Goal: Find specific page/section: Find specific page/section

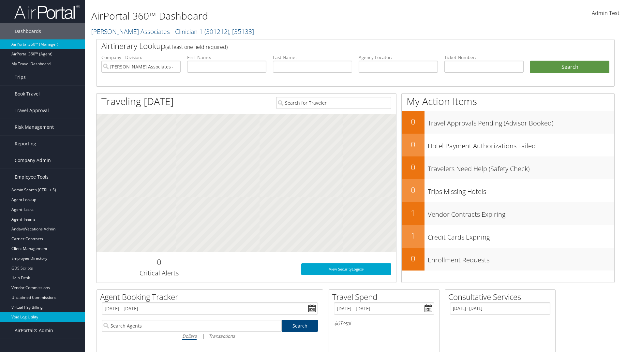
click at [42, 317] on link "Void Log Utility" at bounding box center [42, 317] width 85 height 10
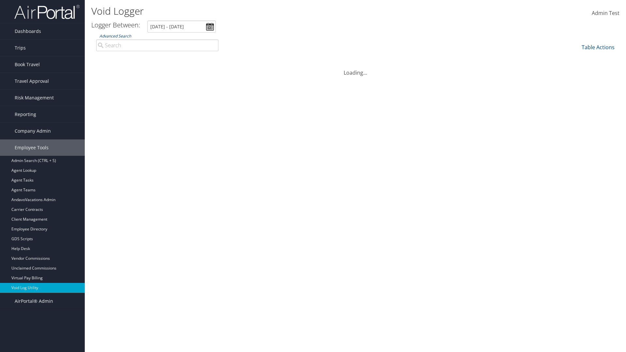
click at [115, 36] on link "Advanced Search" at bounding box center [115, 36] width 32 height 6
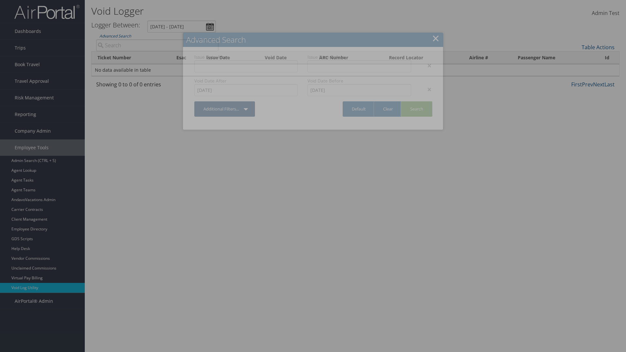
click at [225, 109] on link "Additional Filters..." at bounding box center [224, 108] width 61 height 15
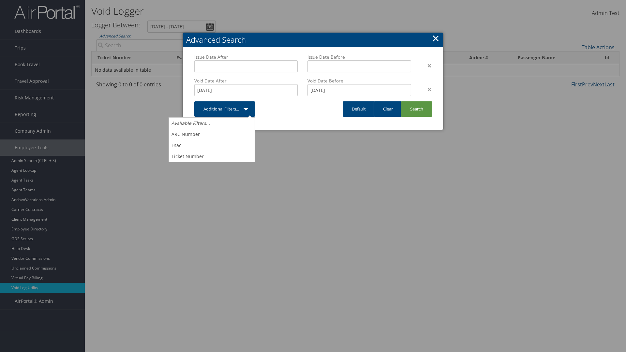
click at [436, 38] on link "×" at bounding box center [436, 38] width 8 height 13
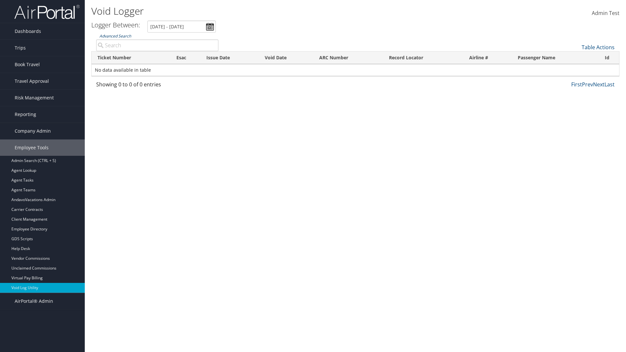
click at [115, 36] on link "Advanced Search" at bounding box center [115, 36] width 32 height 6
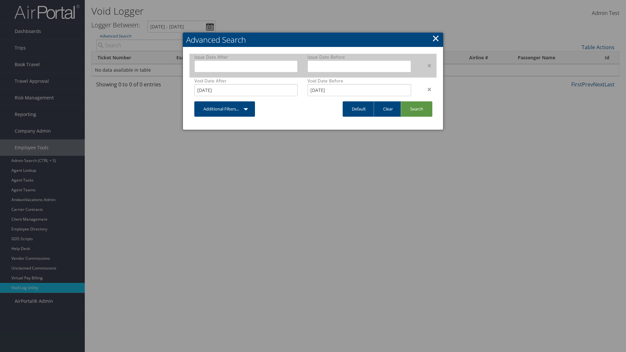
click at [426, 65] on div "×" at bounding box center [426, 66] width 21 height 8
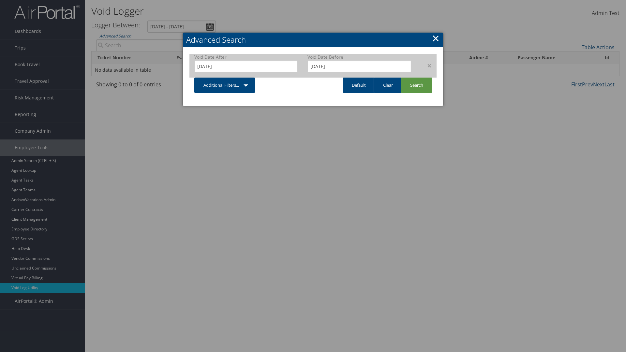
click at [426, 65] on div "×" at bounding box center [426, 66] width 21 height 8
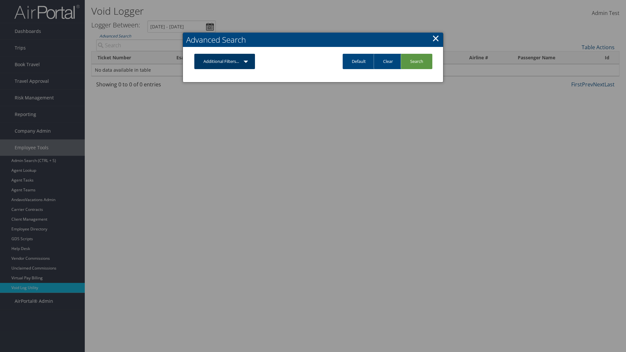
click at [225, 61] on link "Additional Filters..." at bounding box center [224, 61] width 61 height 15
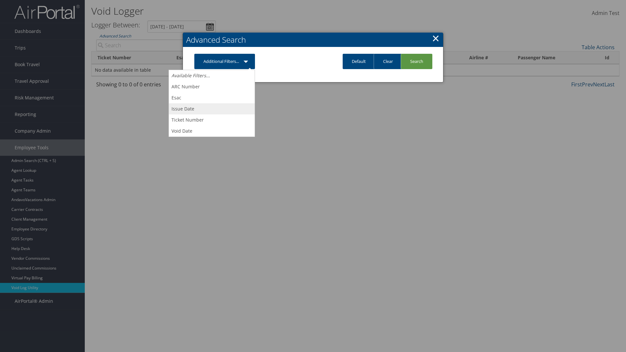
click at [212, 109] on link "Issue Date" at bounding box center [212, 108] width 86 height 11
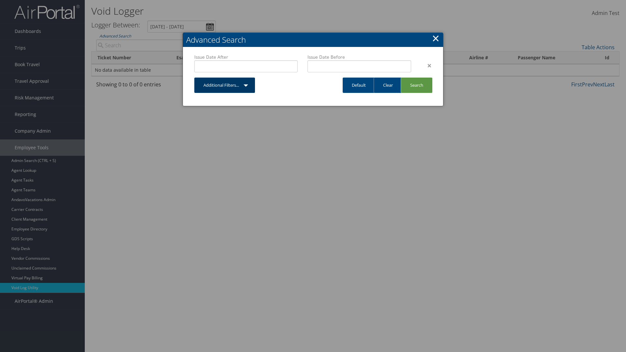
click at [225, 85] on link "Additional Filters..." at bounding box center [224, 85] width 61 height 15
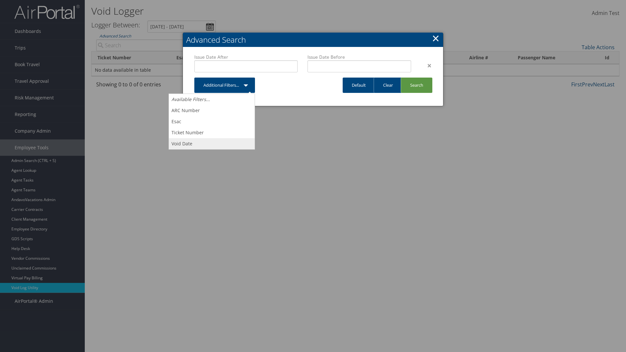
click at [212, 144] on link "Void Date" at bounding box center [212, 143] width 86 height 11
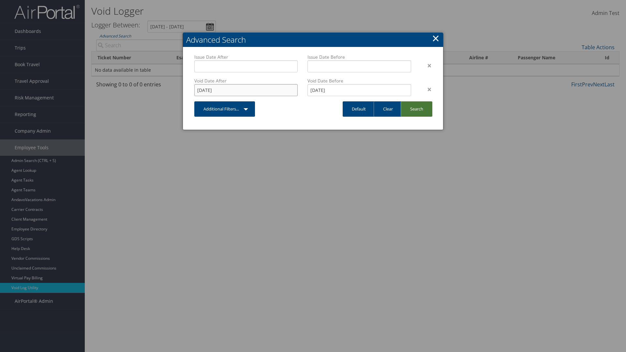
click at [246, 90] on input "[DATE]" at bounding box center [245, 90] width 103 height 12
click at [417, 109] on link "Search" at bounding box center [417, 108] width 32 height 15
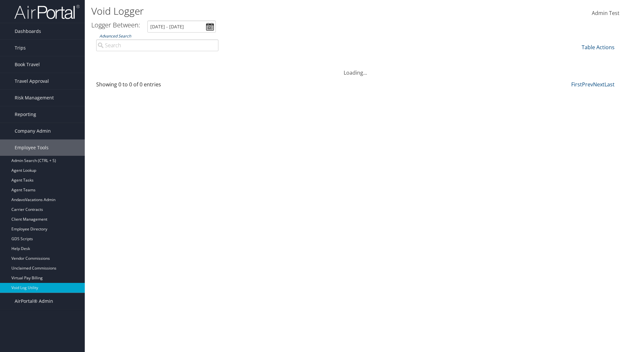
click at [115, 36] on link "Advanced Search" at bounding box center [115, 36] width 32 height 6
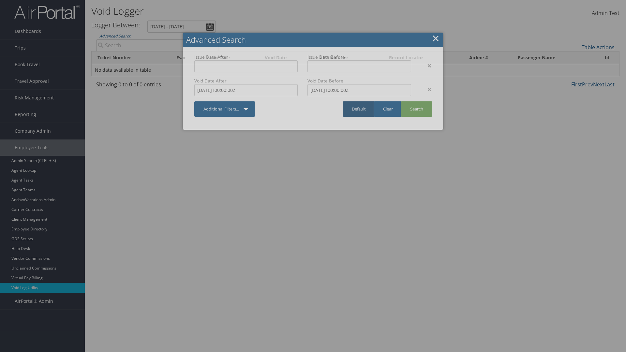
click at [359, 109] on link "Default" at bounding box center [359, 108] width 32 height 15
